Goal: Find specific page/section: Find specific page/section

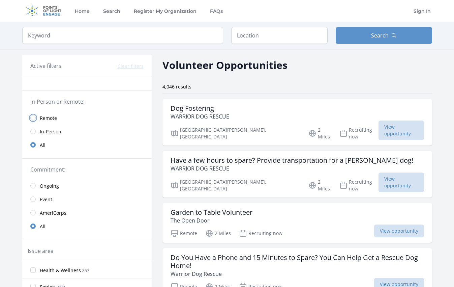
click at [32, 118] on input "radio" at bounding box center [32, 117] width 5 height 5
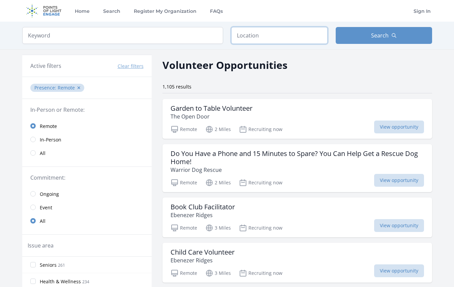
click at [244, 38] on input "text" at bounding box center [279, 35] width 96 height 17
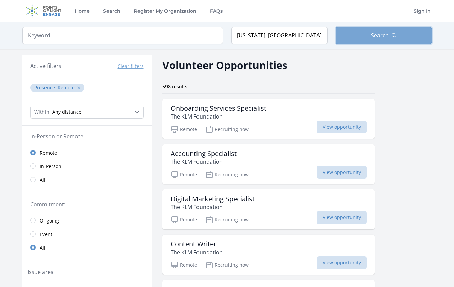
click at [385, 39] on span "Search" at bounding box center [380, 35] width 18 height 8
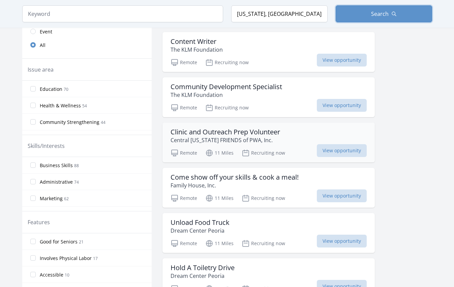
scroll to position [34, 0]
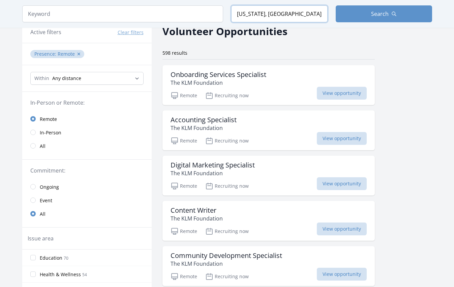
drag, startPoint x: 269, startPoint y: 13, endPoint x: 214, endPoint y: 12, distance: 54.6
click at [214, 12] on form "Keyword Location [US_STATE], [GEOGRAPHIC_DATA] Search" at bounding box center [227, 13] width 410 height 17
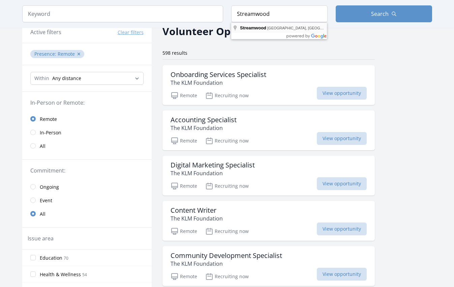
type input "Streamwood, [GEOGRAPHIC_DATA], [GEOGRAPHIC_DATA]"
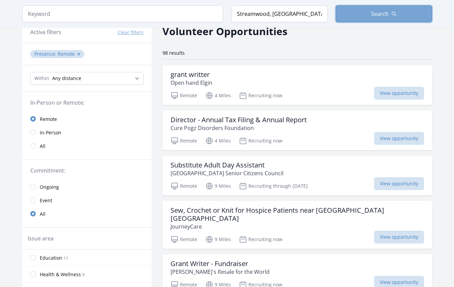
click at [366, 18] on button "Search" at bounding box center [384, 13] width 96 height 17
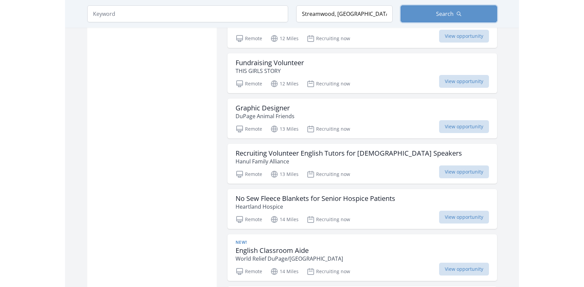
scroll to position [506, 0]
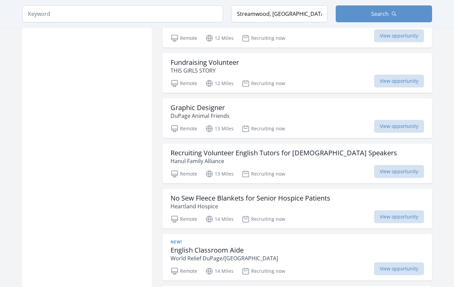
click at [43, 85] on div "Active filters Clear filters Presence : Remote ✕ Within Any distance , 5 Miles …" at bounding box center [86, 54] width 129 height 1010
